Goal: Transaction & Acquisition: Download file/media

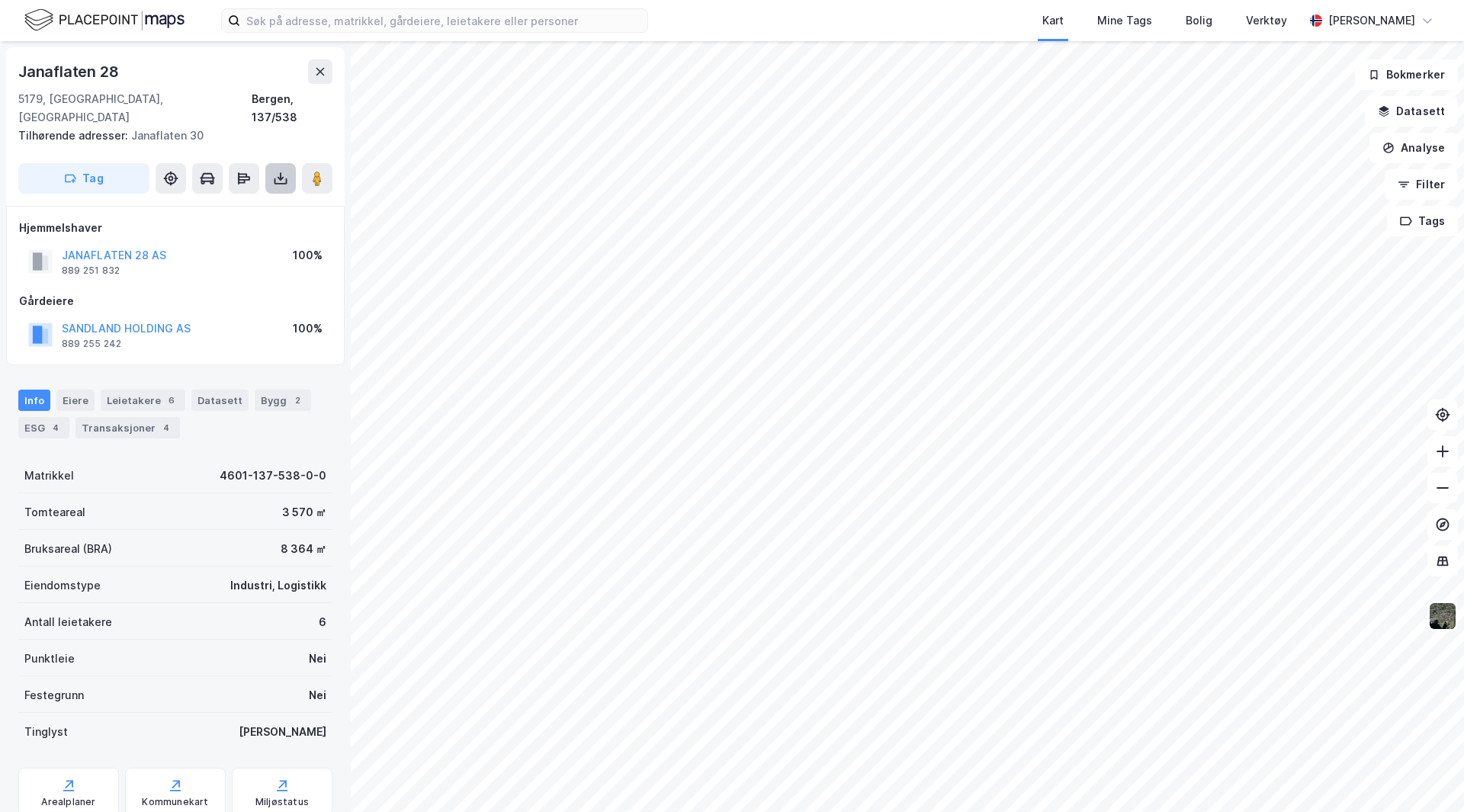
click at [276, 171] on icon at bounding box center [280, 178] width 15 height 15
click at [236, 203] on div "Last ned grunnbok" at bounding box center [205, 209] width 89 height 12
